Goal: Task Accomplishment & Management: Manage account settings

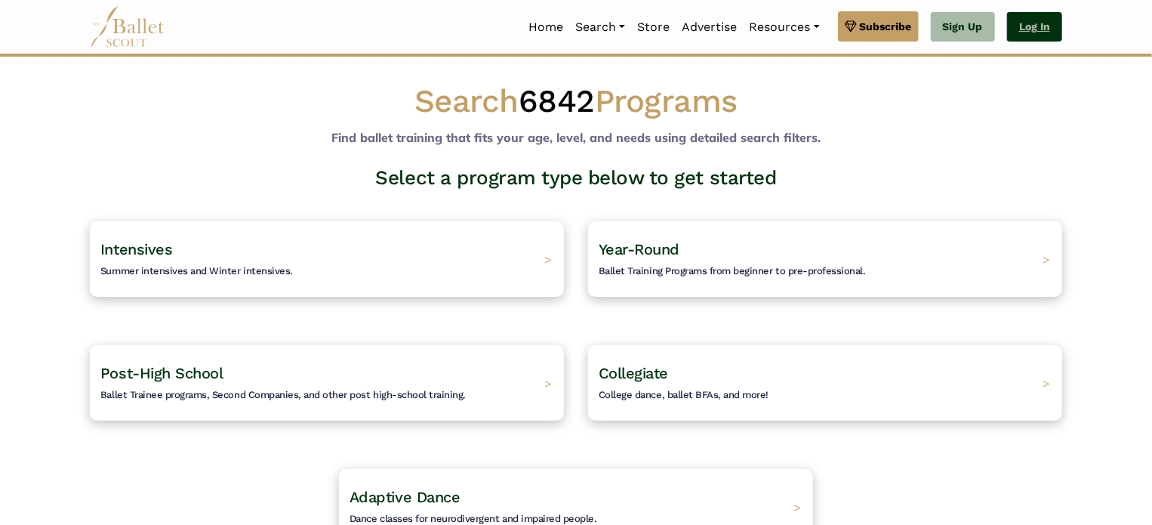
click at [1032, 26] on link "Log In" at bounding box center [1034, 27] width 55 height 30
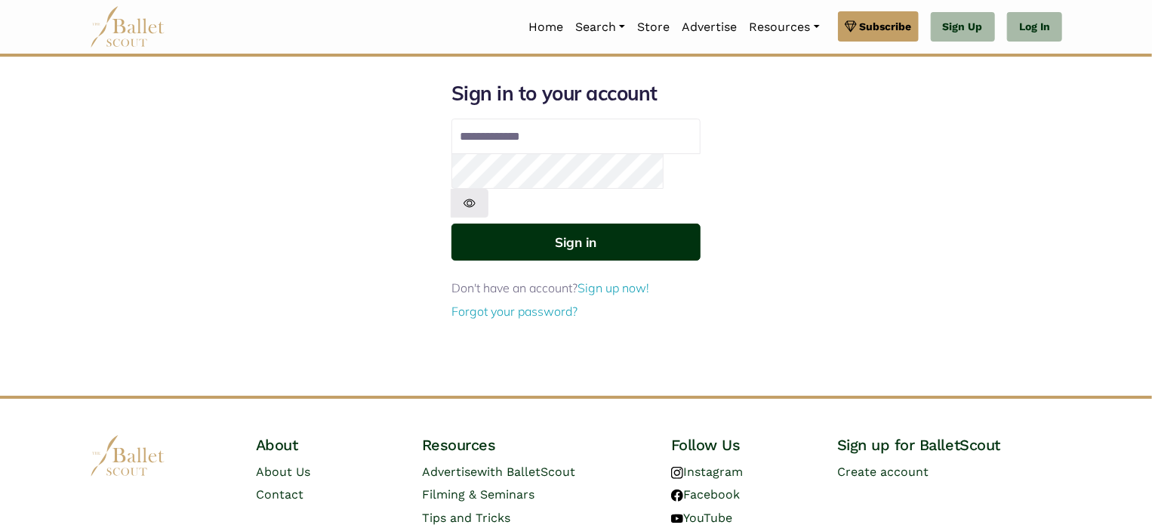
type input "**********"
click at [615, 226] on button "Sign in" at bounding box center [576, 242] width 249 height 37
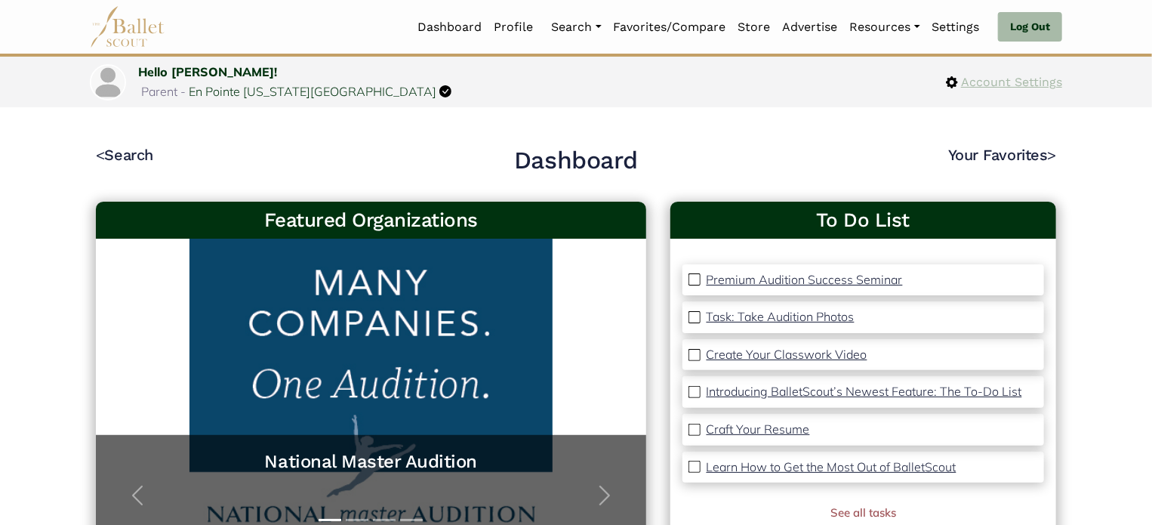
click at [984, 81] on span "Account Settings" at bounding box center [1010, 82] width 104 height 20
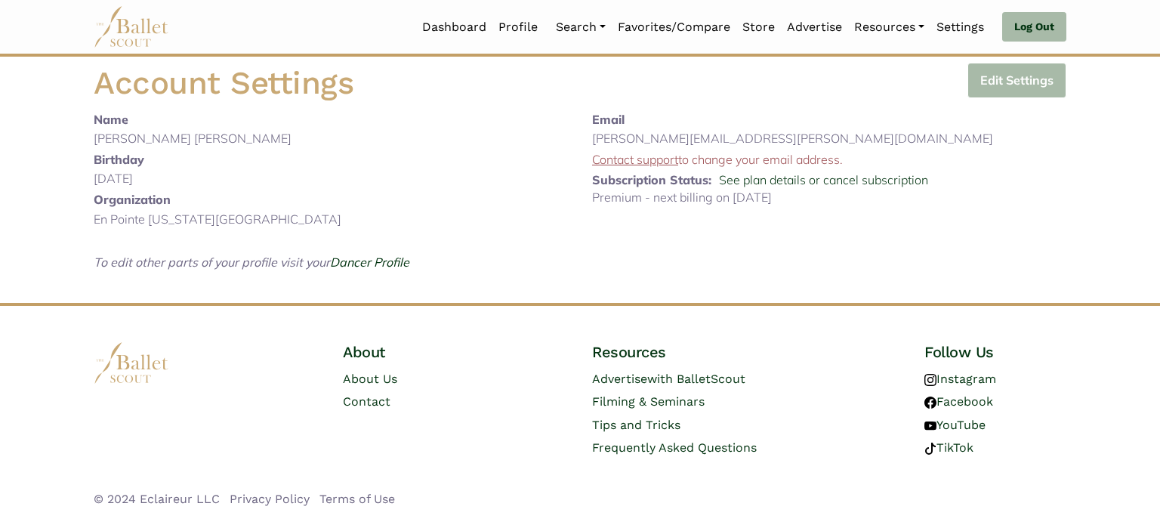
click at [997, 76] on button "Edit Settings" at bounding box center [1016, 80] width 99 height 35
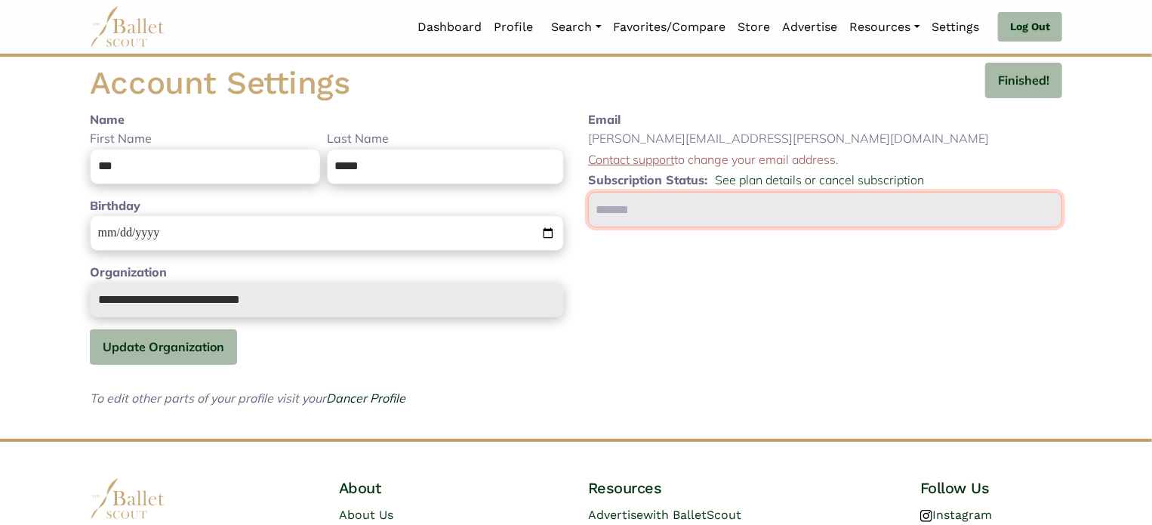
click at [611, 217] on input "text" at bounding box center [825, 209] width 474 height 35
click at [635, 181] on b "Subscription Status:" at bounding box center [647, 179] width 119 height 15
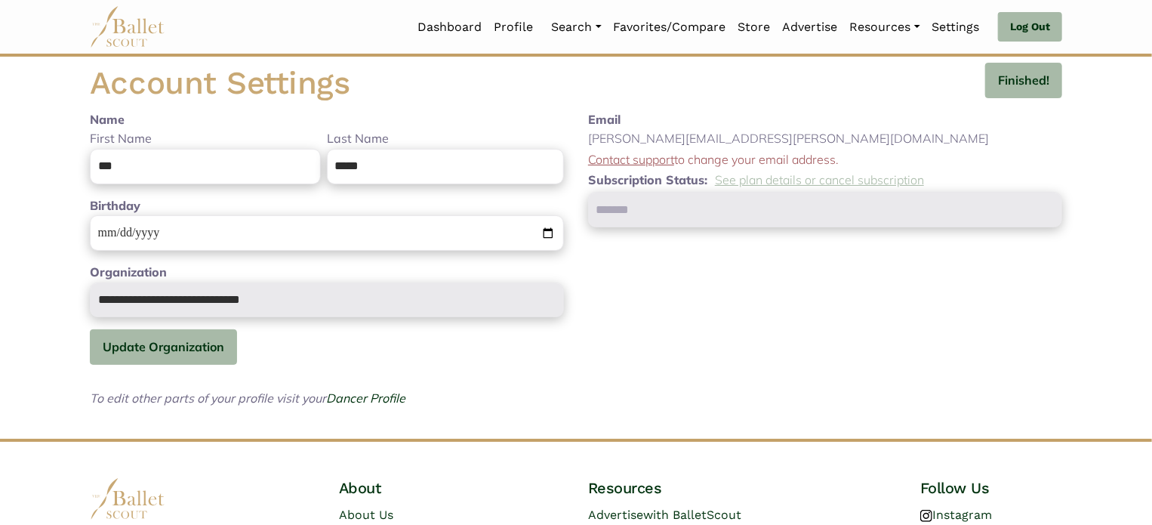
click at [807, 178] on link "See plan details or cancel subscription" at bounding box center [819, 179] width 209 height 15
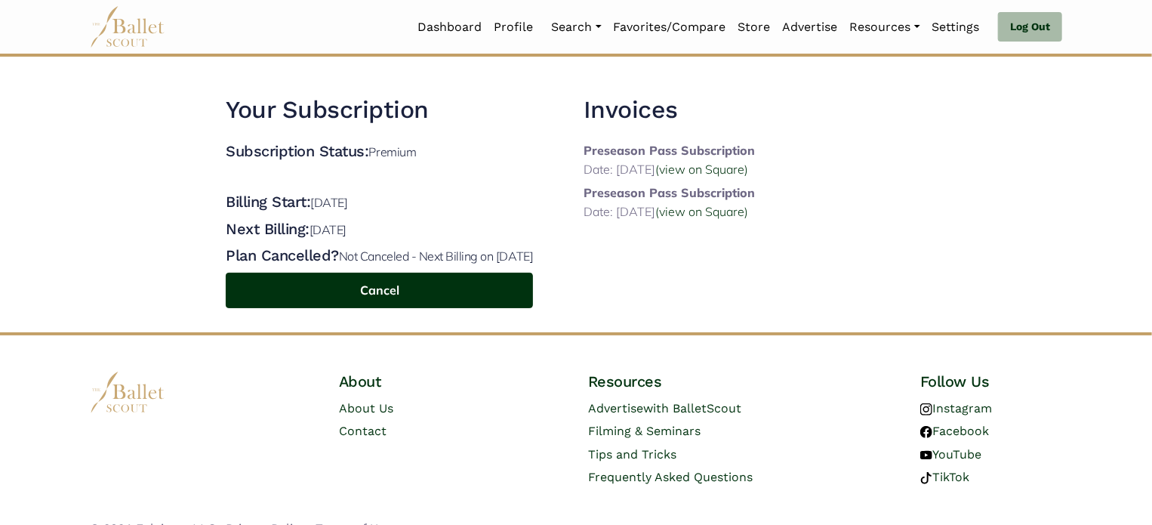
click at [391, 288] on button "Cancel" at bounding box center [379, 290] width 307 height 35
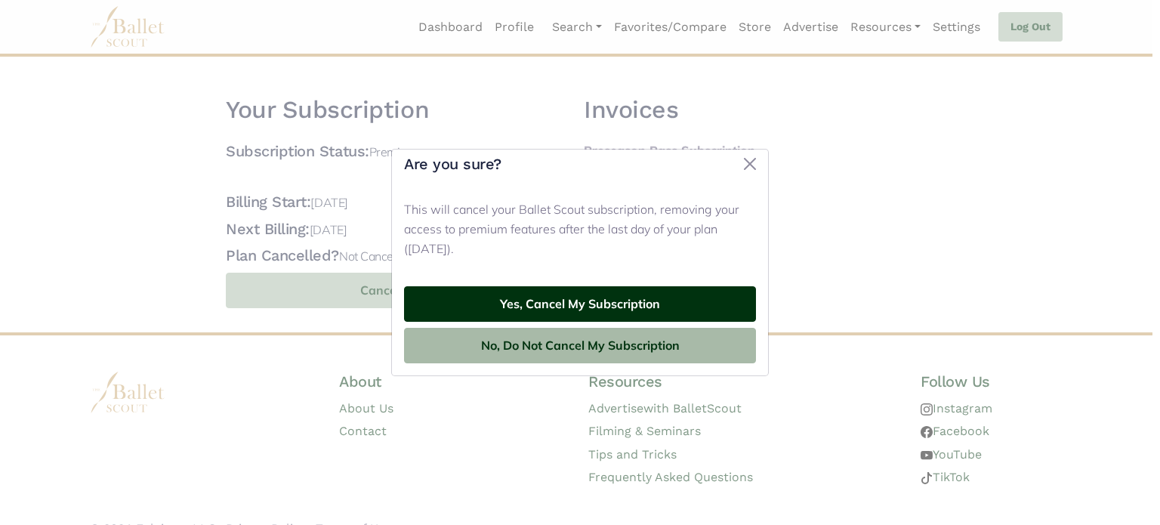
click at [543, 297] on button "Yes, Cancel My Subscription" at bounding box center [580, 303] width 352 height 35
